Goal: Task Accomplishment & Management: Manage account settings

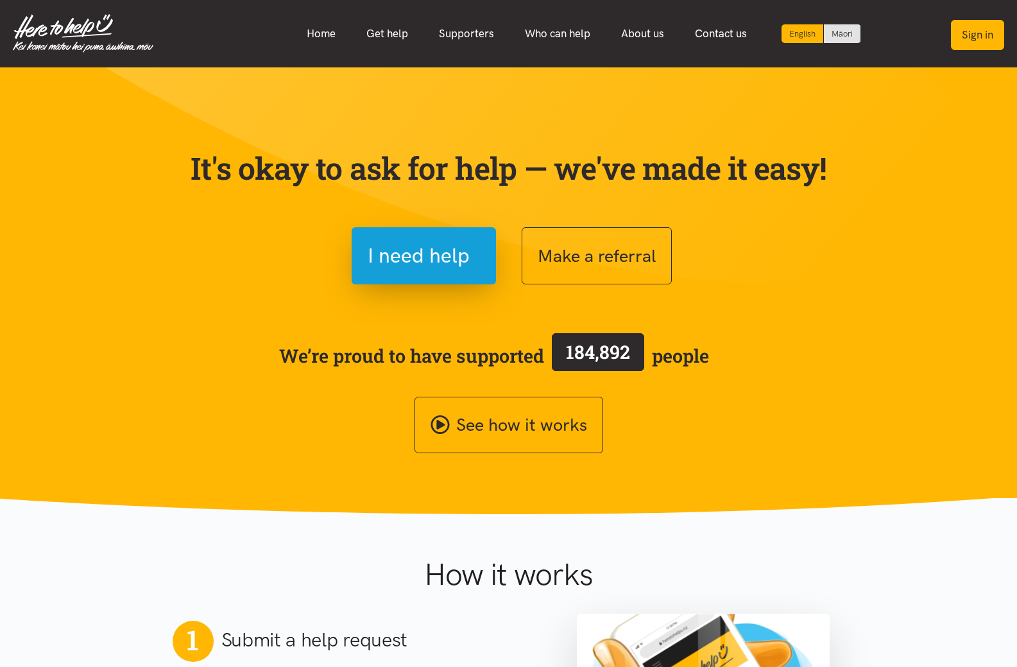
click at [981, 44] on button "Sign in" at bounding box center [977, 35] width 53 height 30
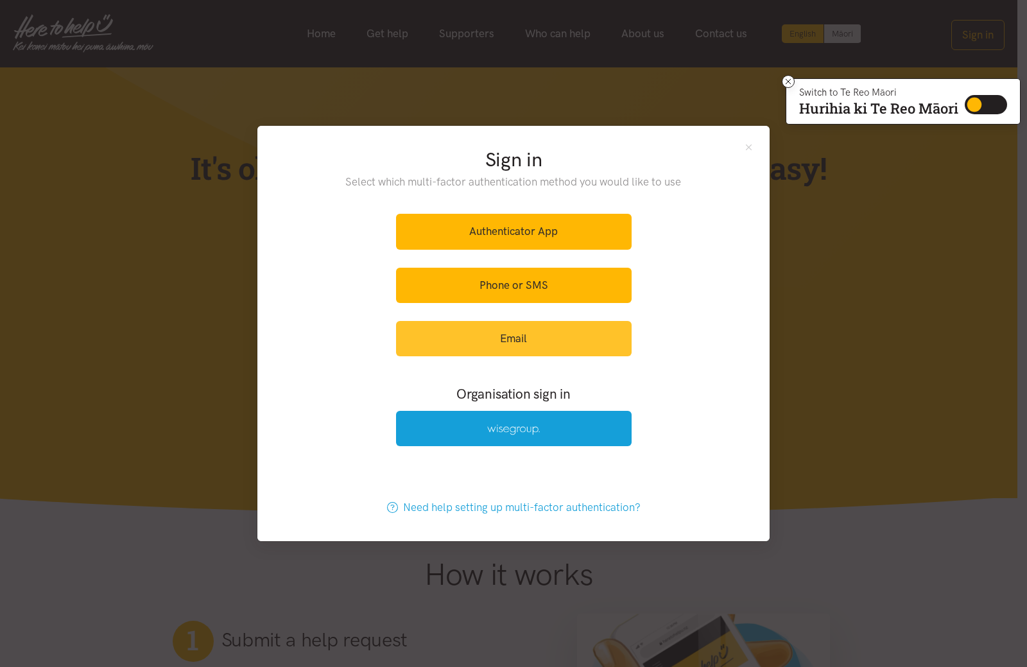
click at [518, 333] on link "Email" at bounding box center [514, 338] width 236 height 35
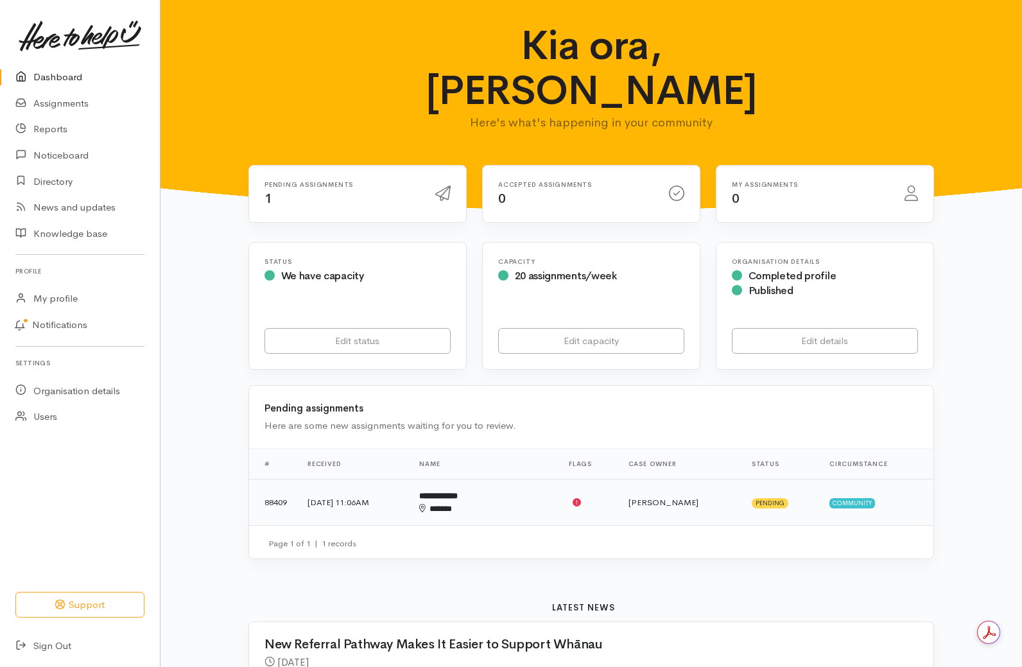
click at [553, 479] on td "**********" at bounding box center [483, 502] width 149 height 46
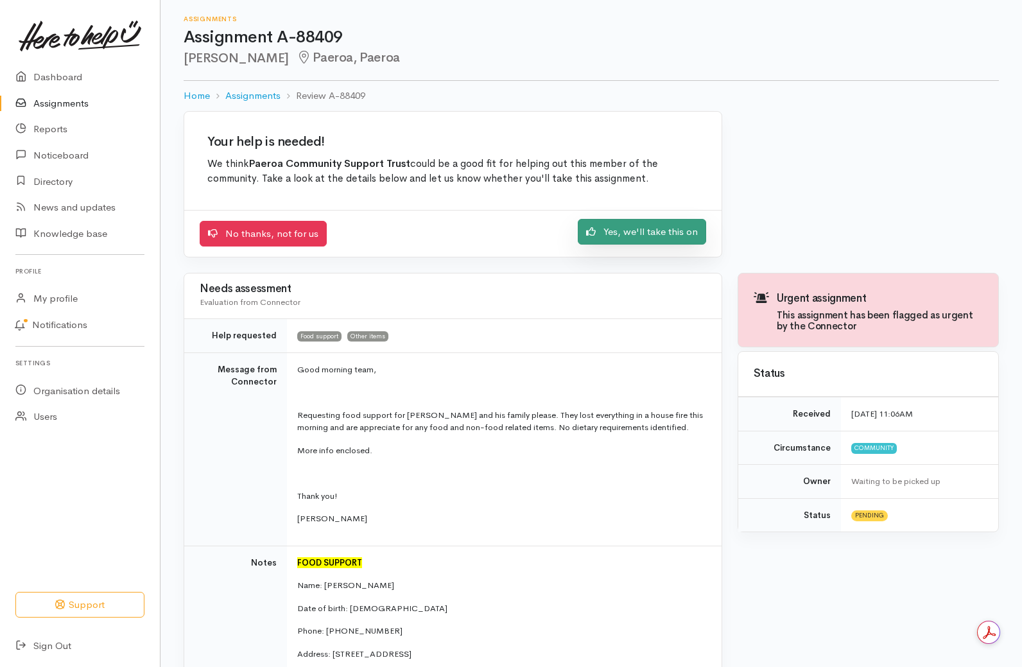
click at [644, 239] on link "Yes, we'll take this on" at bounding box center [642, 232] width 128 height 26
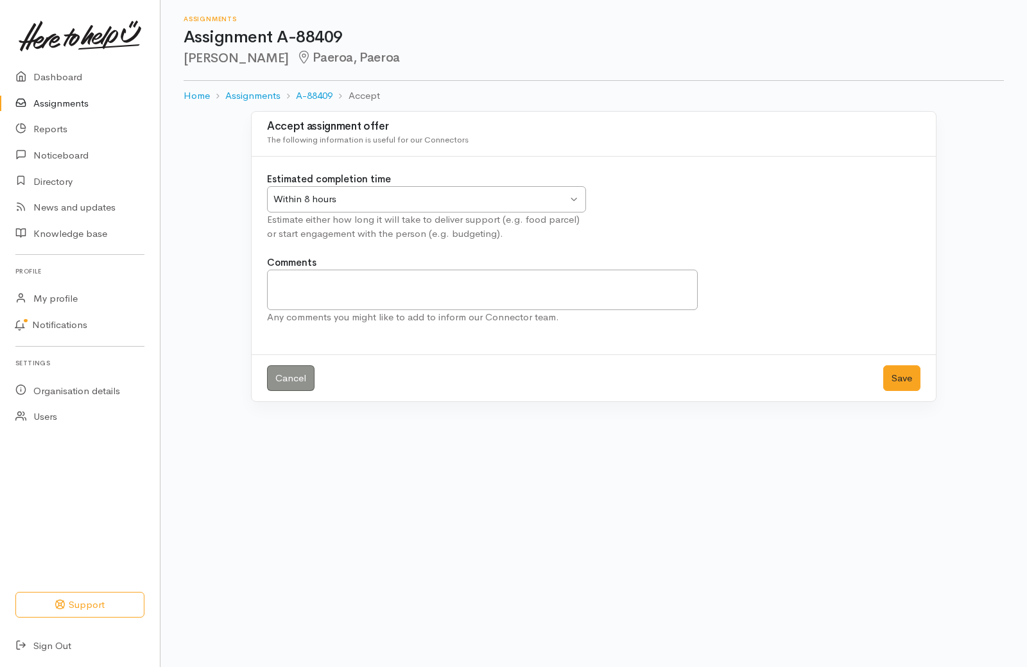
click at [316, 103] on ol "Home Assignments A-88409 Accept" at bounding box center [594, 96] width 820 height 30
click at [315, 95] on link "A-88409" at bounding box center [314, 96] width 37 height 15
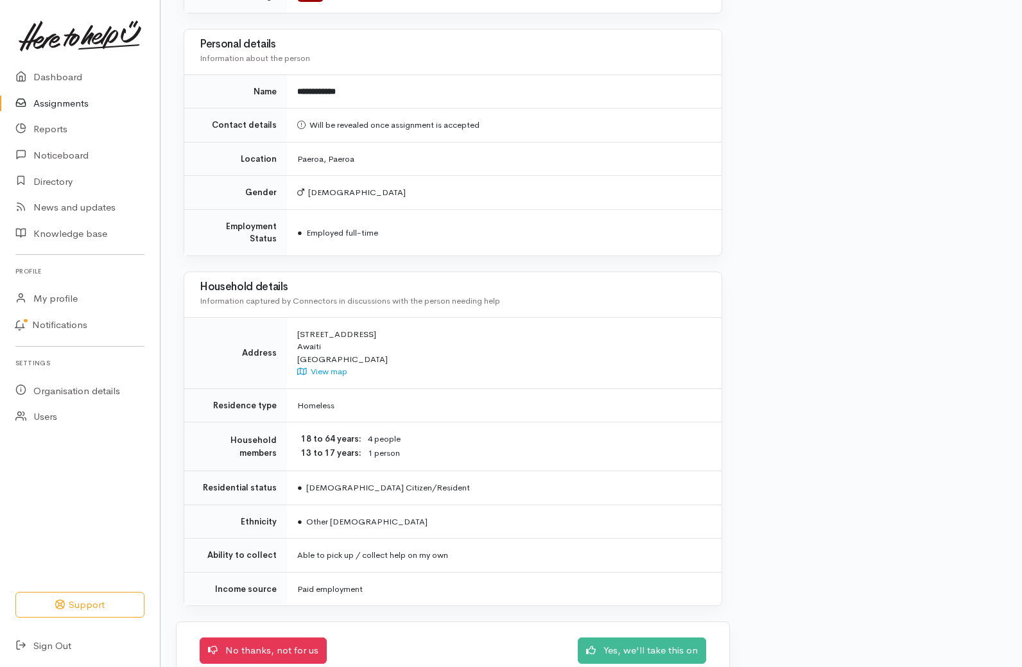
scroll to position [1074, 0]
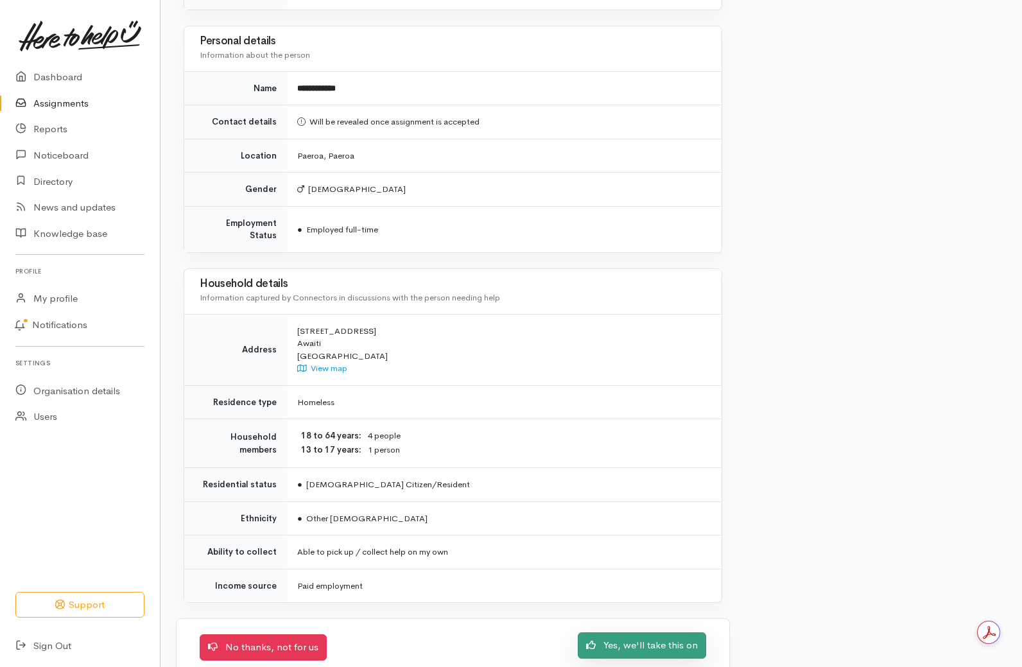
click at [677, 632] on link "Yes, we'll take this on" at bounding box center [642, 645] width 128 height 26
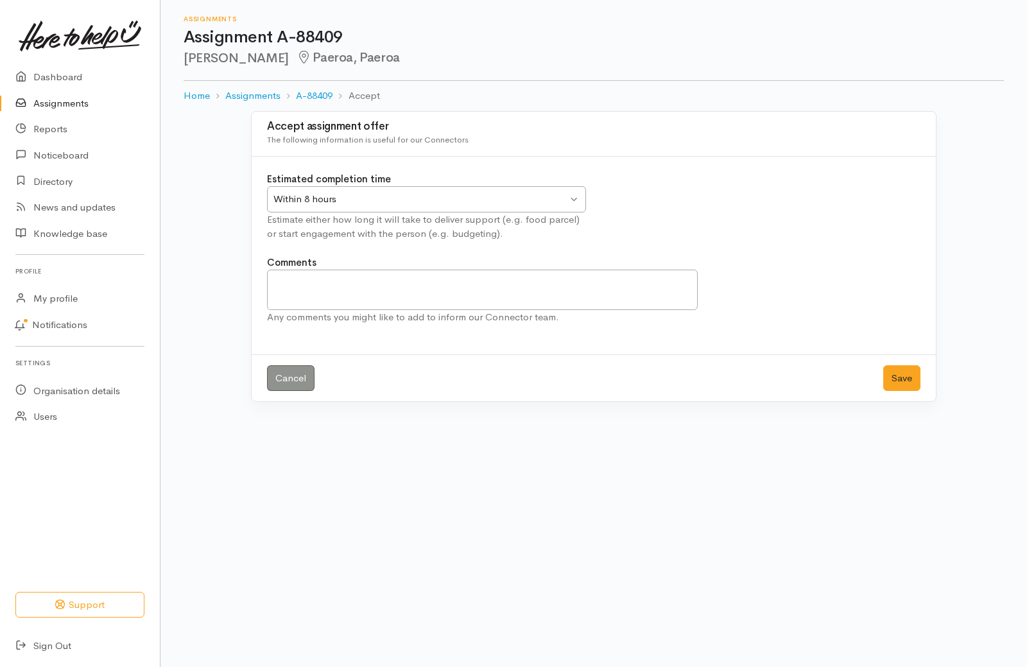
click at [559, 186] on div "Within 8 hours Within 8 hours" at bounding box center [426, 199] width 319 height 26
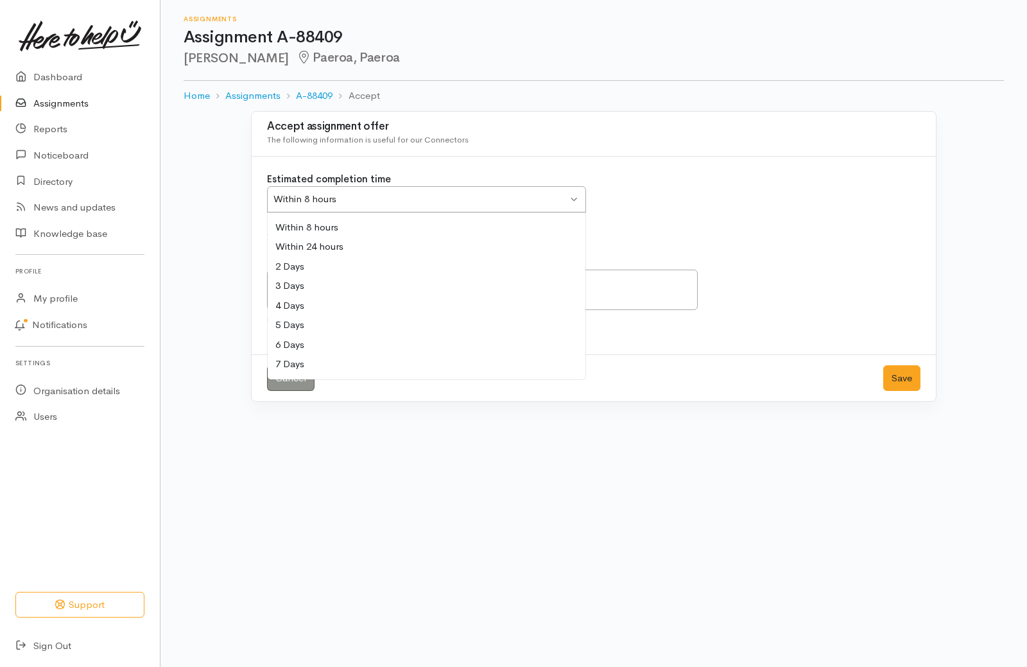
click at [344, 230] on div "Estimated completion time Within 8 hours Within 8 hours Within 8 hours Within 2…" at bounding box center [426, 206] width 334 height 69
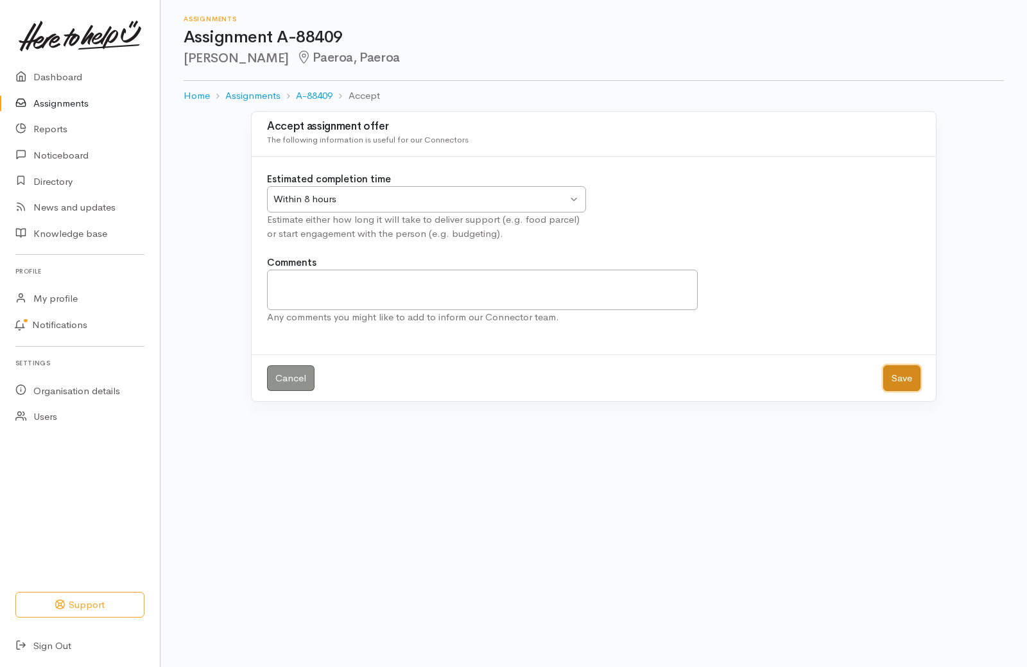
click at [900, 377] on button "Save" at bounding box center [901, 378] width 37 height 26
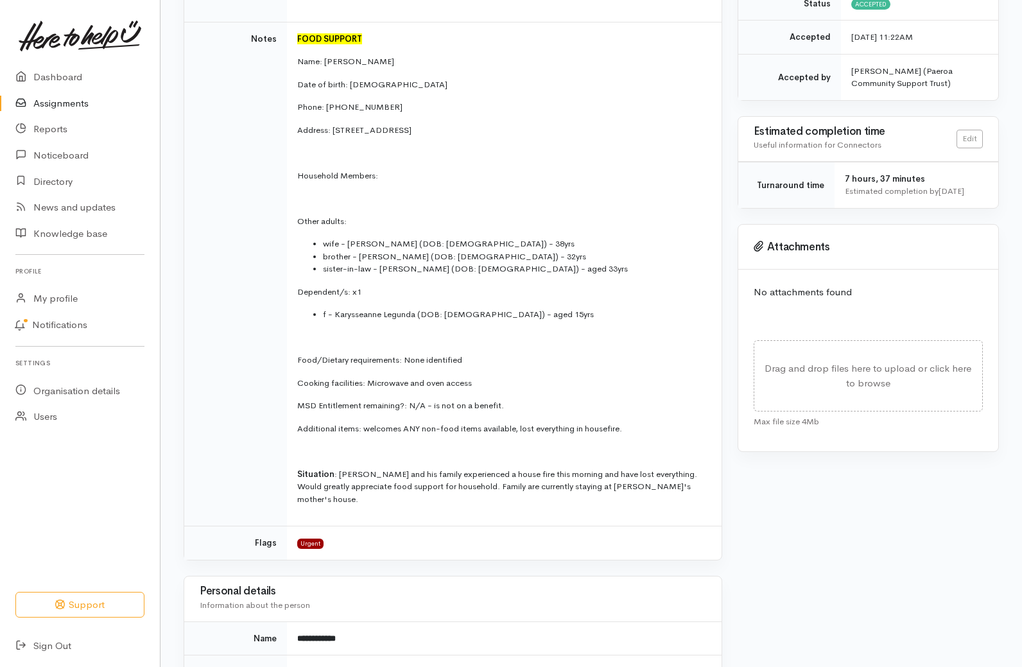
scroll to position [301, 0]
